Goal: Information Seeking & Learning: Learn about a topic

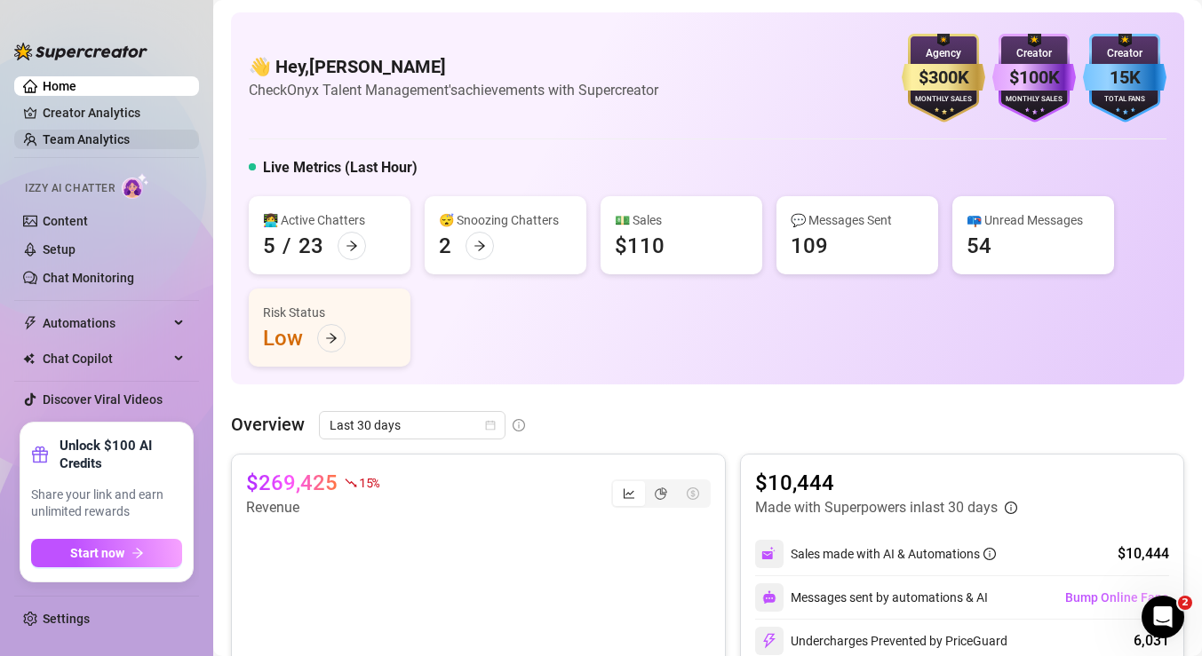
click at [100, 143] on link "Team Analytics" at bounding box center [86, 139] width 87 height 14
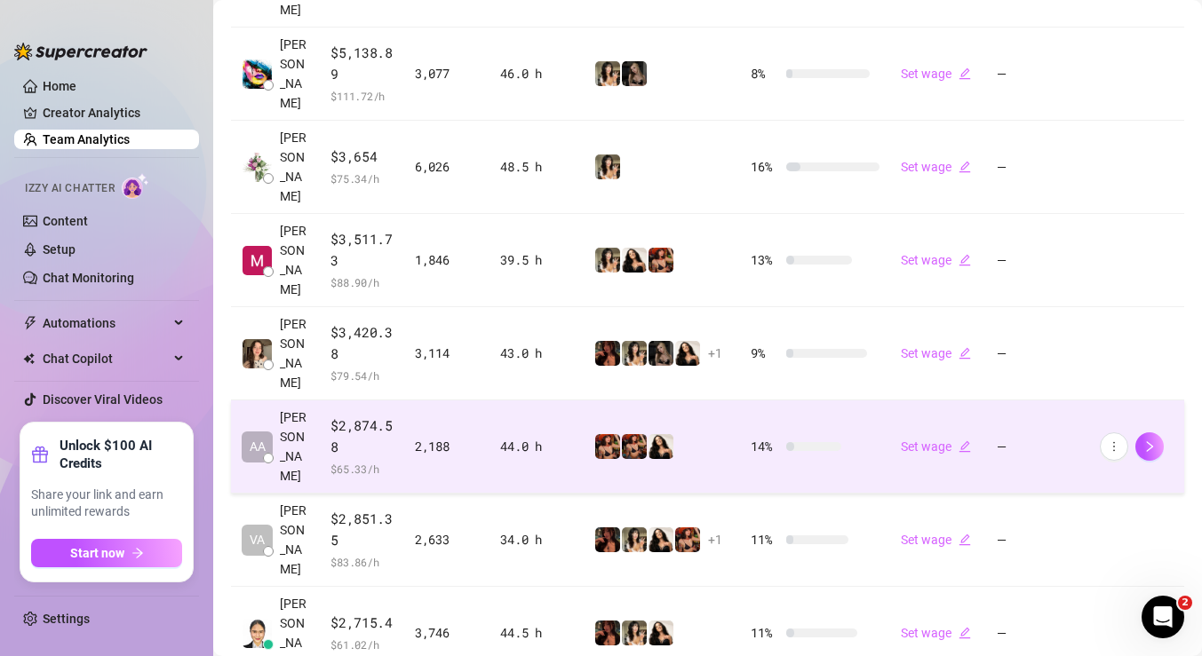
scroll to position [681, 0]
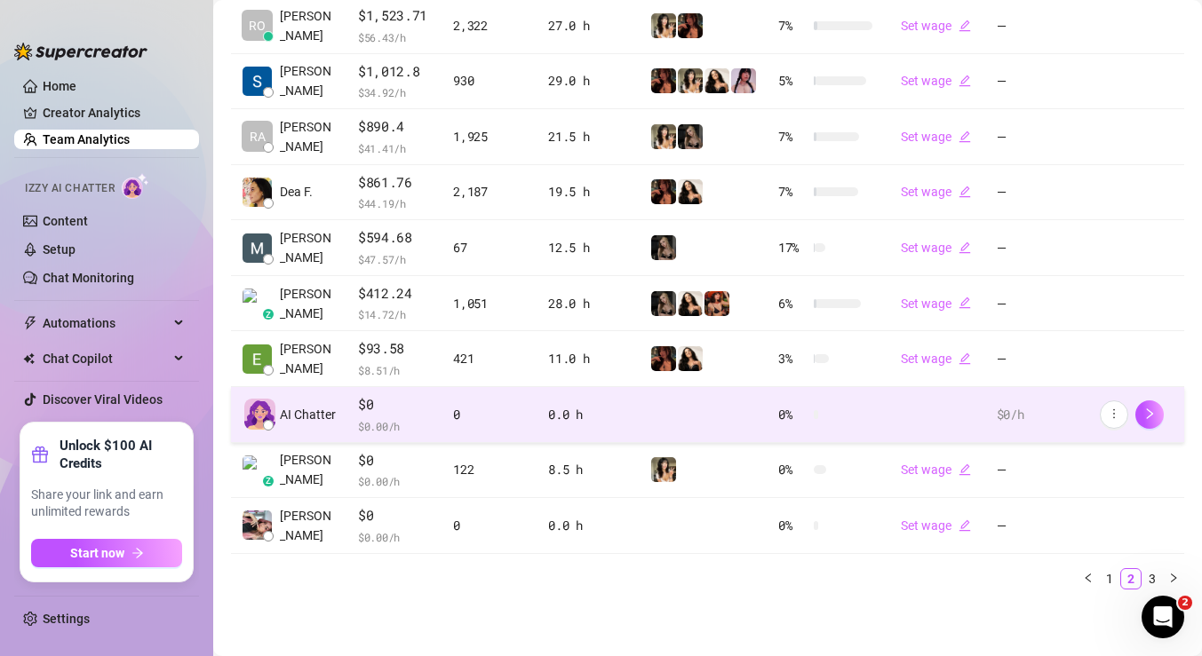
scroll to position [469, 0]
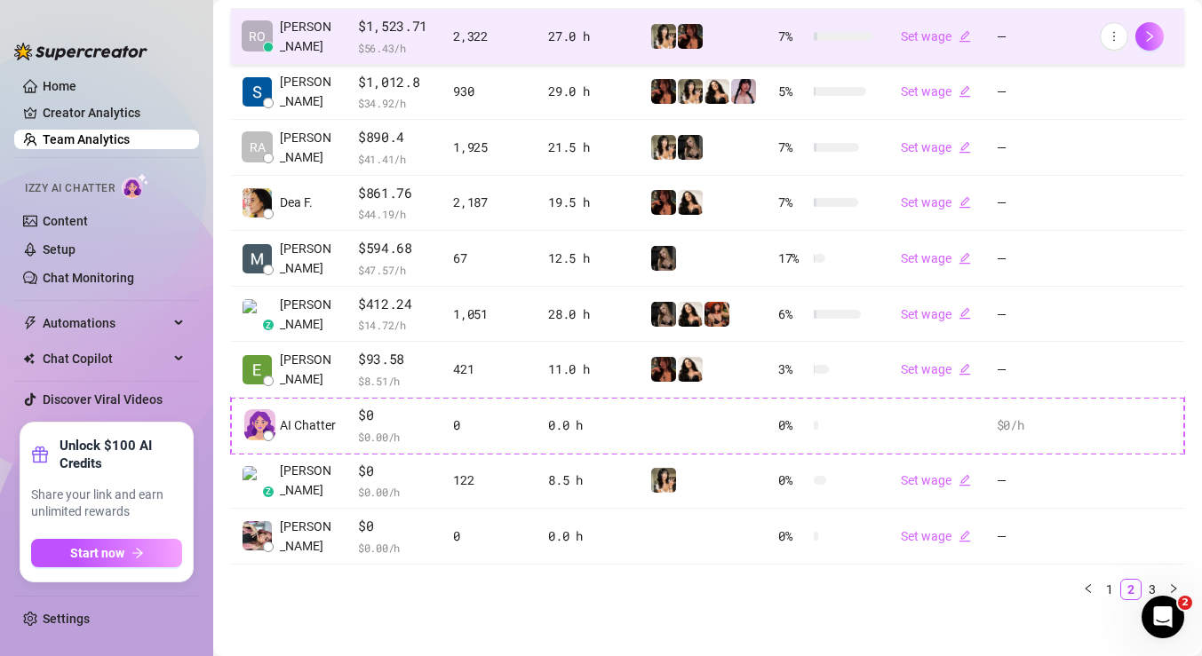
click at [516, 33] on div "2,322" at bounding box center [490, 37] width 74 height 20
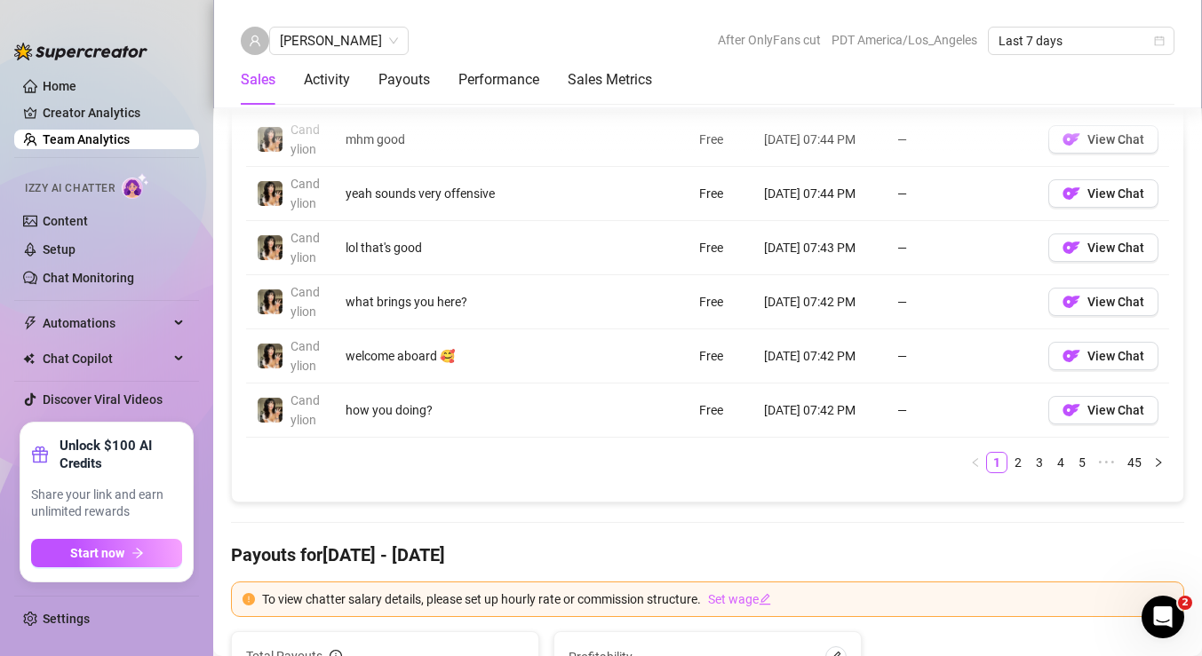
scroll to position [1600, 0]
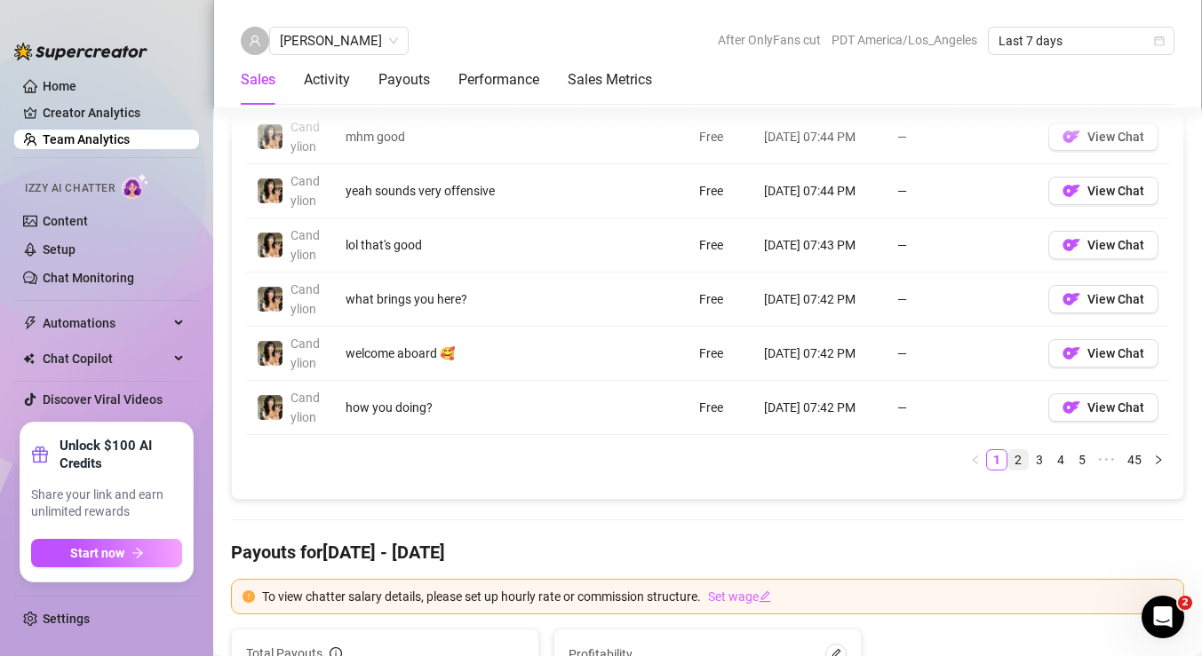
click at [1008, 465] on link "2" at bounding box center [1018, 460] width 20 height 20
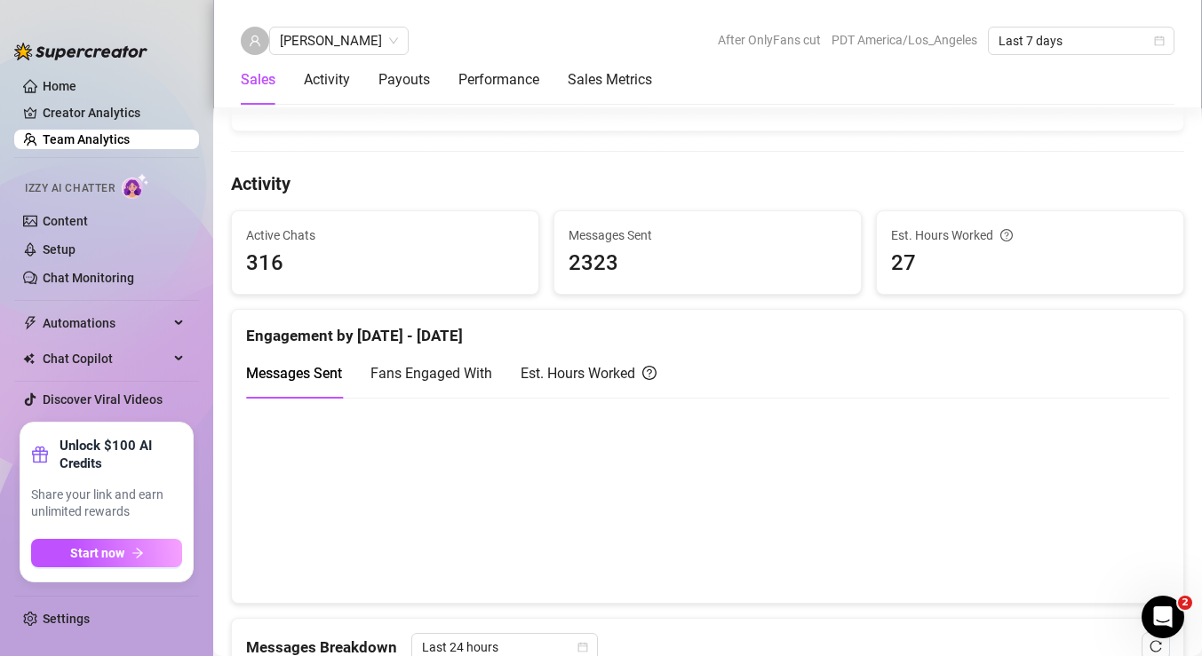
scroll to position [324, 0]
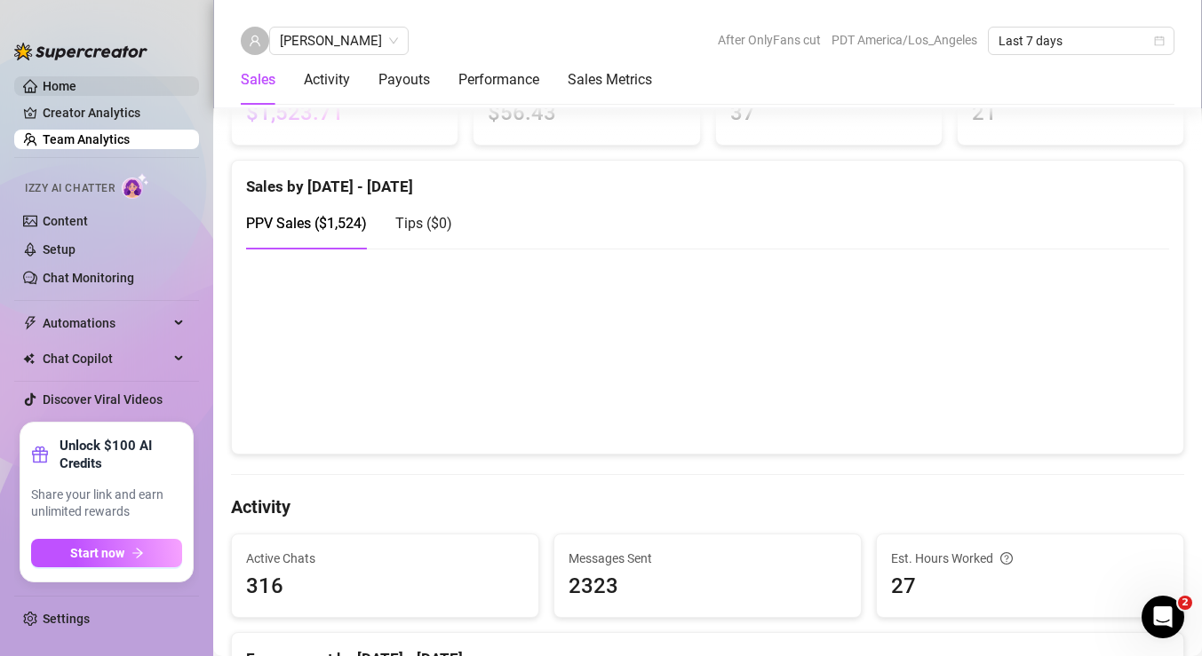
click at [63, 81] on link "Home" at bounding box center [60, 86] width 34 height 14
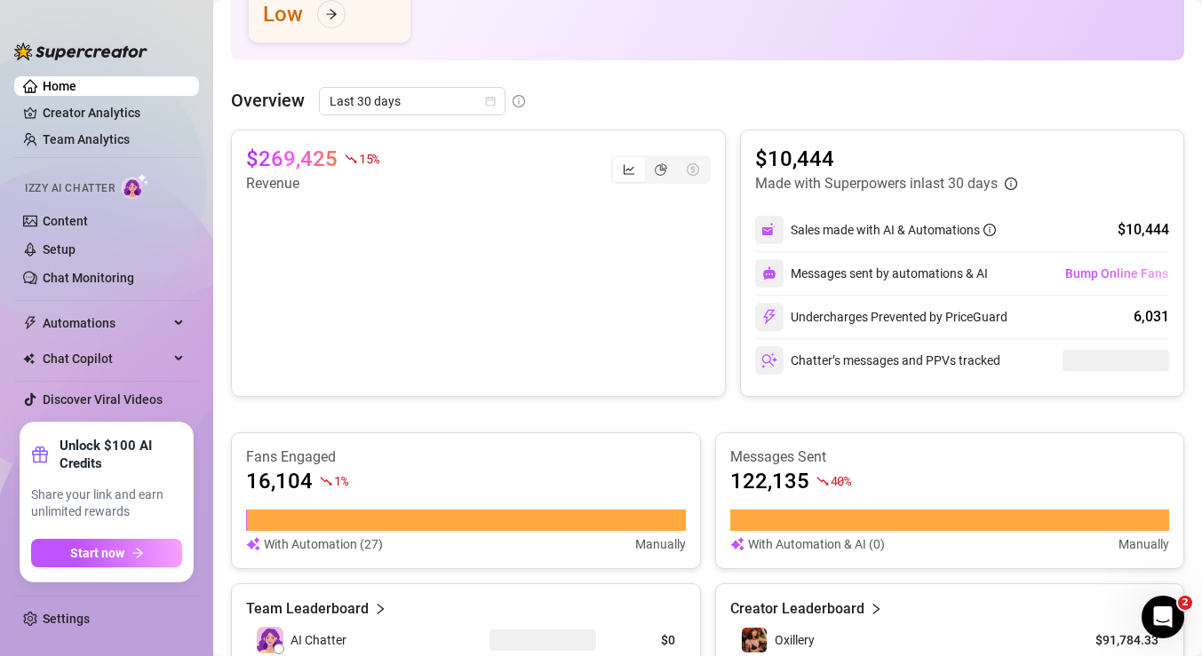
scroll to position [131, 0]
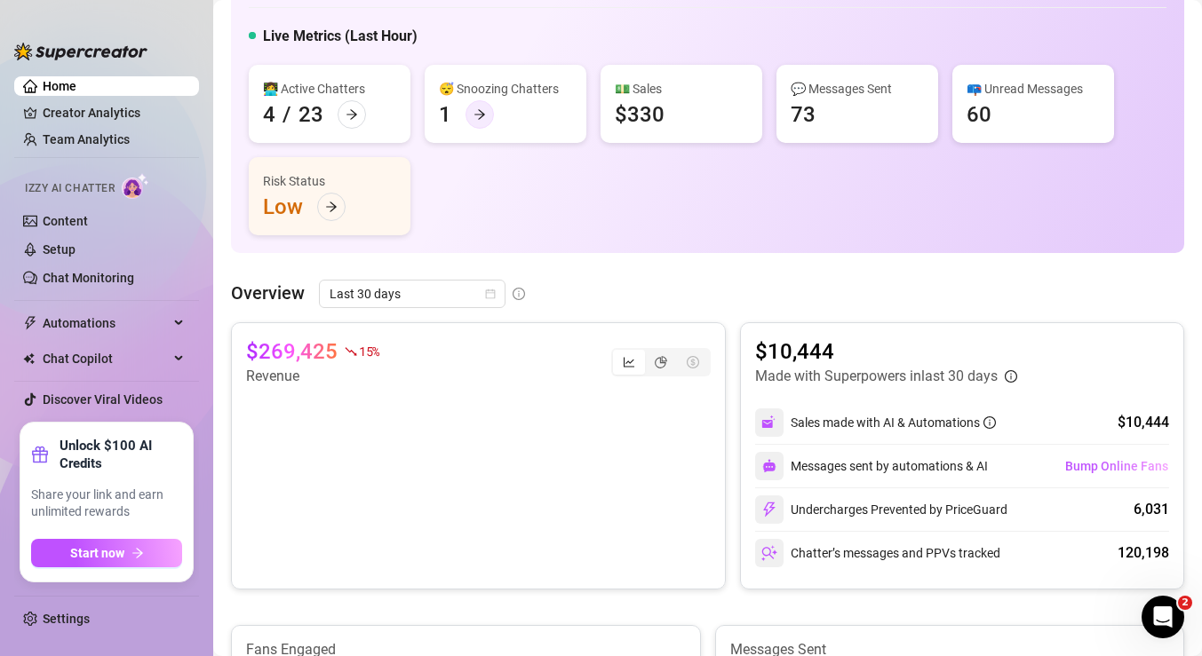
click at [475, 113] on icon "arrow-right" at bounding box center [479, 114] width 12 height 12
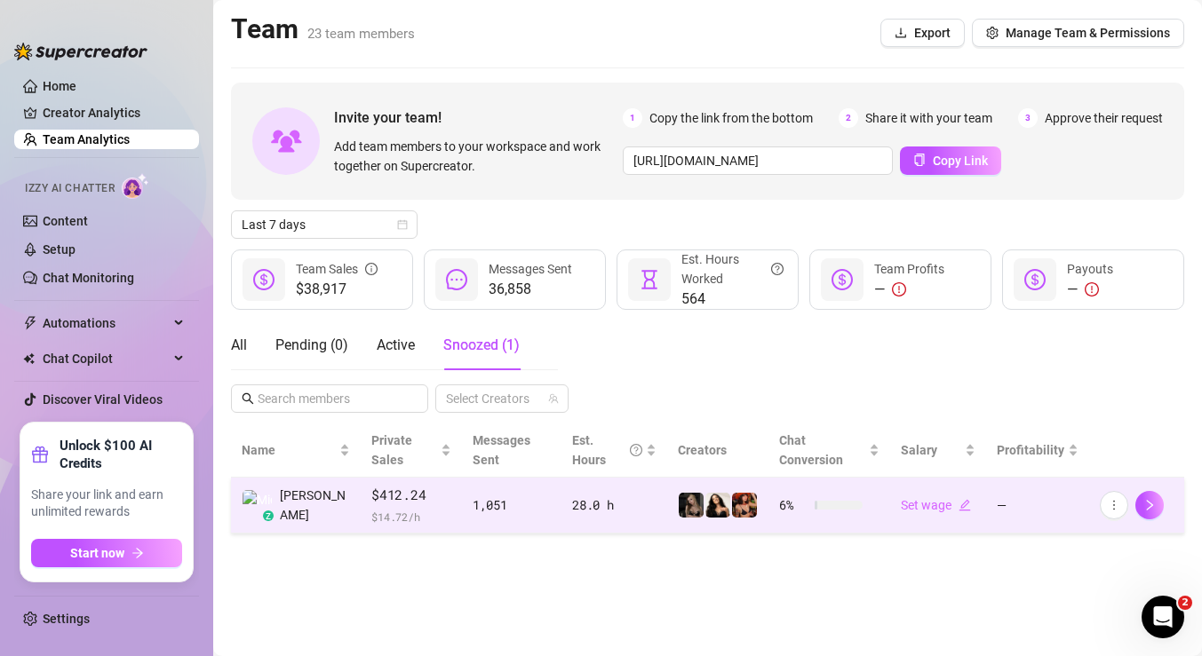
click at [537, 511] on div "1,051" at bounding box center [512, 506] width 78 height 20
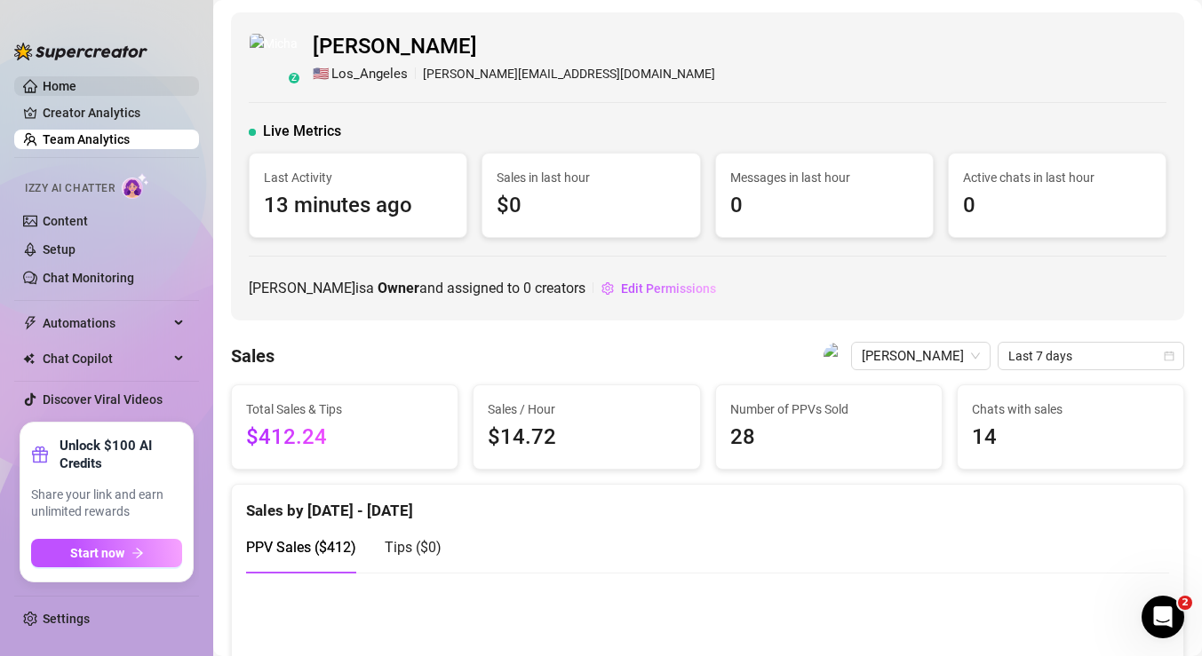
click at [57, 85] on link "Home" at bounding box center [60, 86] width 34 height 14
